Goal: Task Accomplishment & Management: Manage account settings

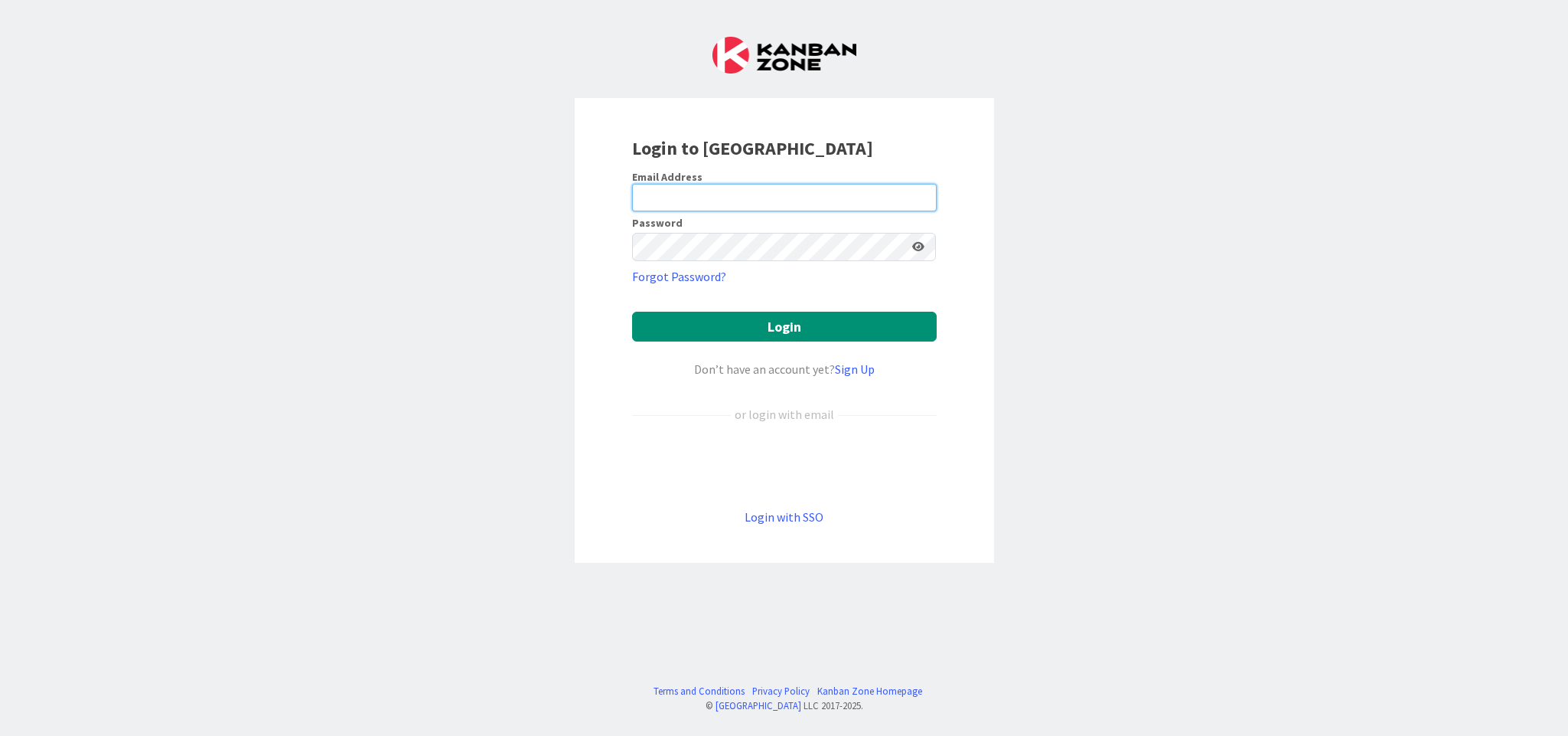
click at [695, 200] on input "email" at bounding box center [785, 197] width 305 height 27
type input "[EMAIL_ADDRESS][PERSON_NAME][DOMAIN_NAME]"
click at [632, 311] on button "Login" at bounding box center [785, 326] width 305 height 30
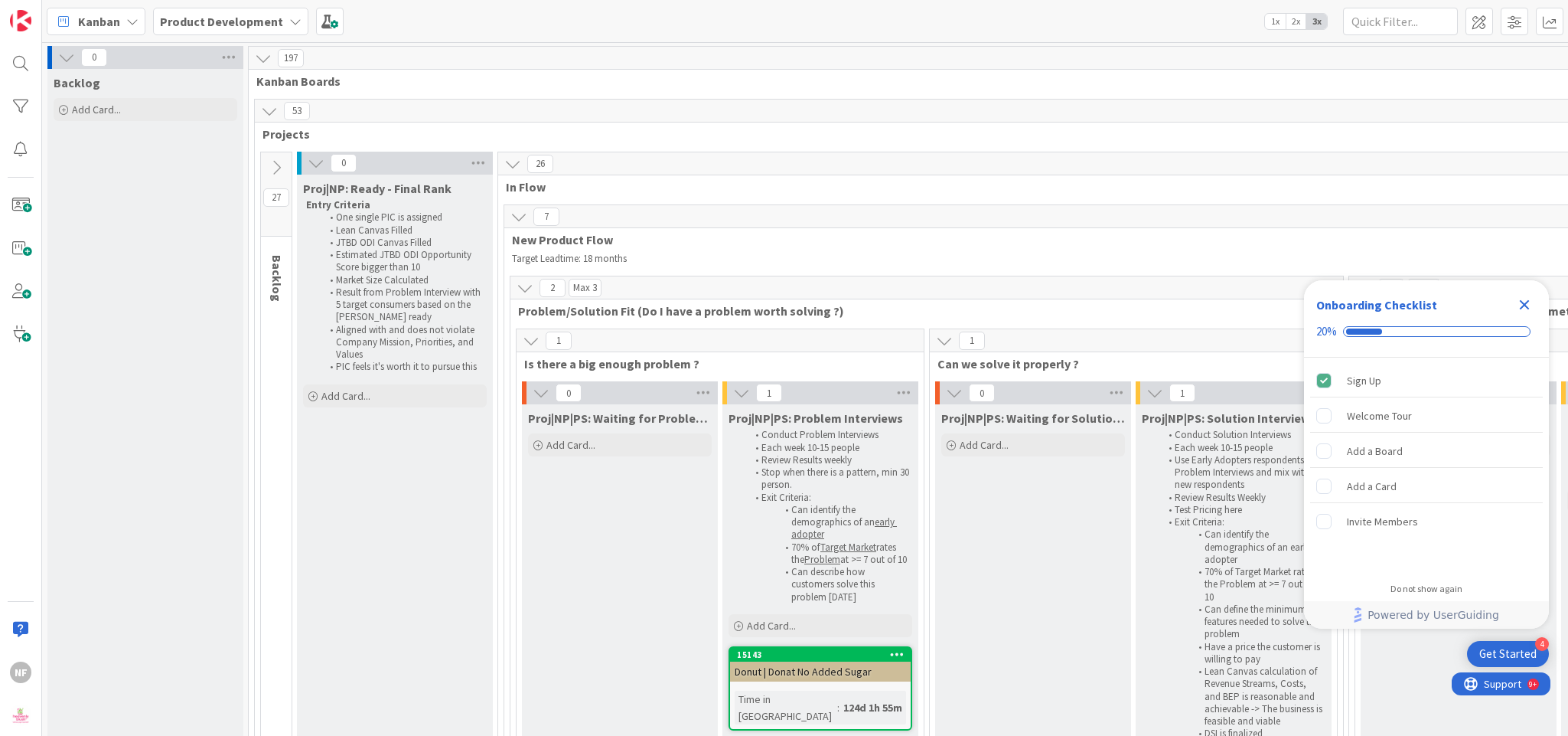
click at [1526, 305] on icon "Close Checklist" at bounding box center [1525, 305] width 10 height 10
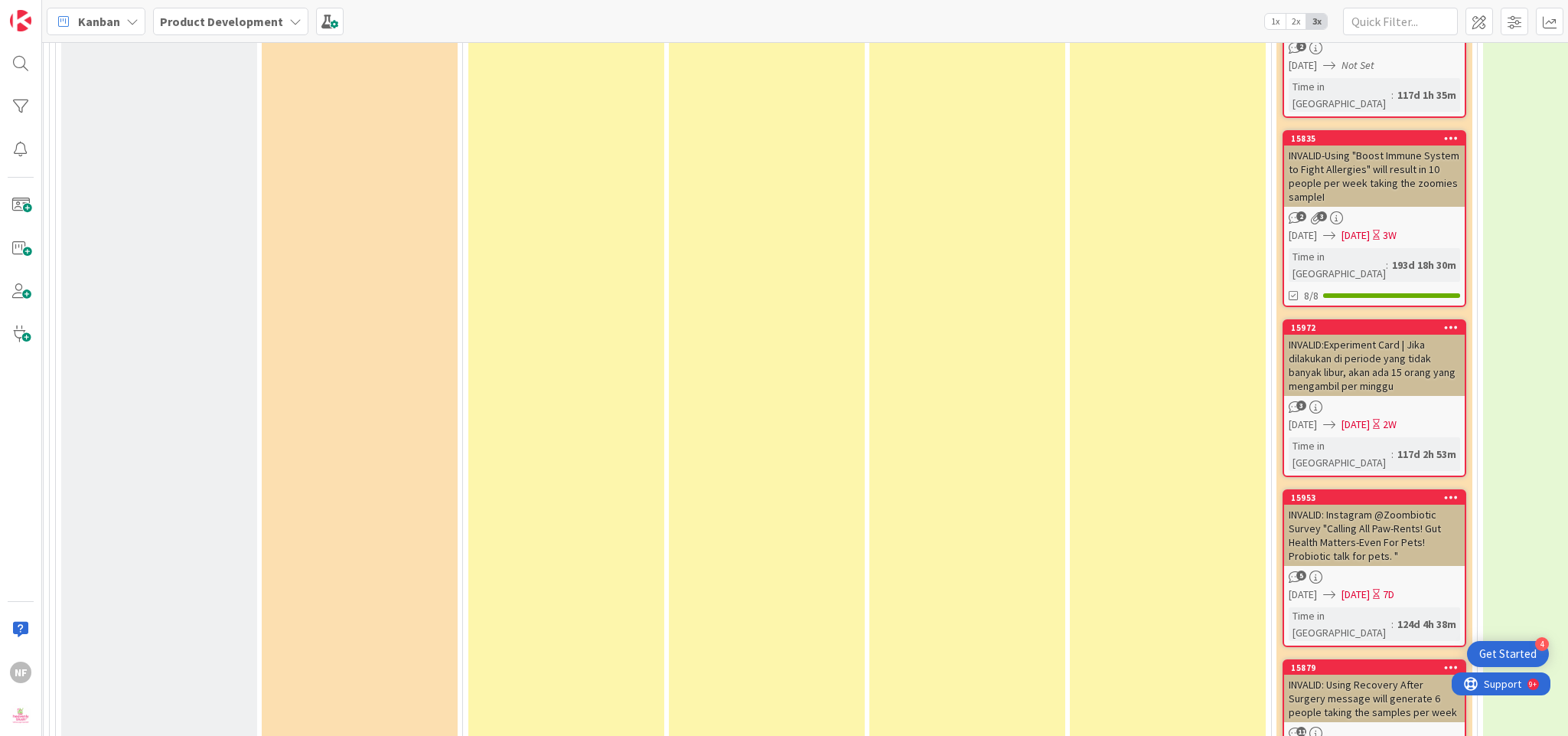
scroll to position [8242, 211]
